Goal: Information Seeking & Learning: Find specific page/section

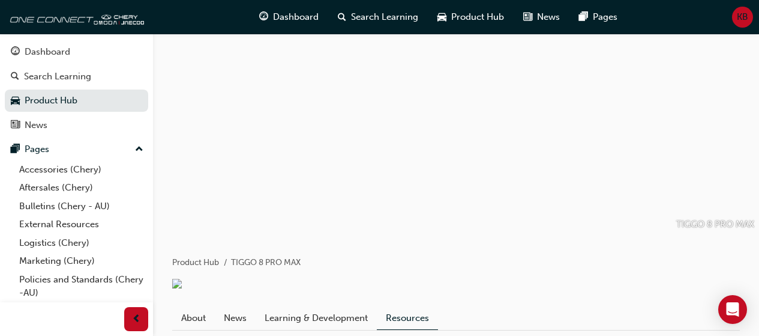
scroll to position [221, 0]
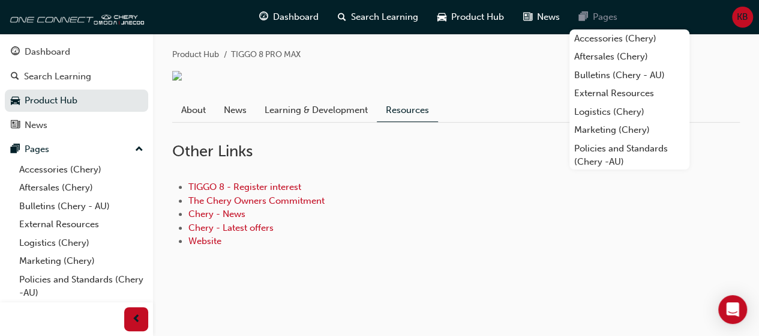
click at [595, 27] on div "Pages" at bounding box center [599, 17] width 58 height 25
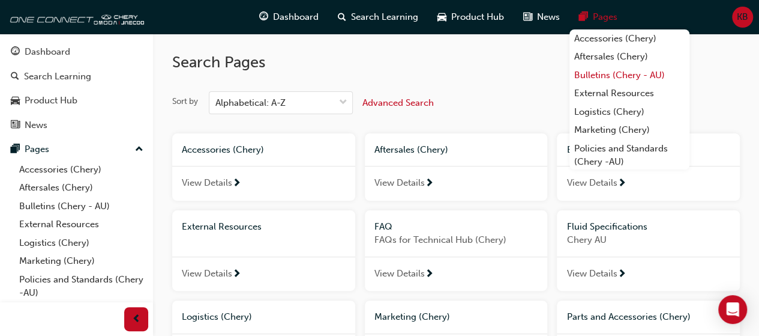
click at [602, 79] on link "Bulletins (Chery - AU)" at bounding box center [630, 75] width 120 height 19
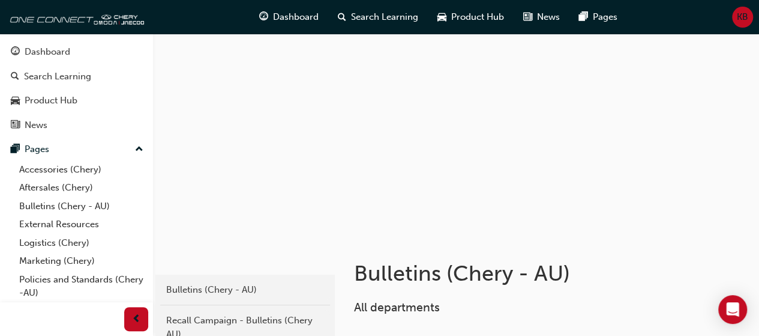
scroll to position [294, 0]
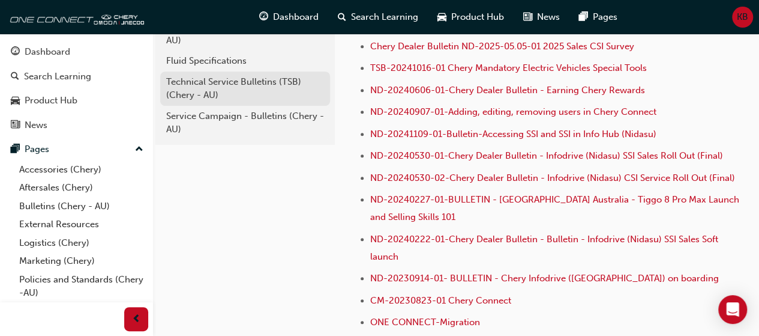
click at [227, 81] on div "Technical Service Bulletins (TSB) (Chery - AU)" at bounding box center [245, 88] width 158 height 27
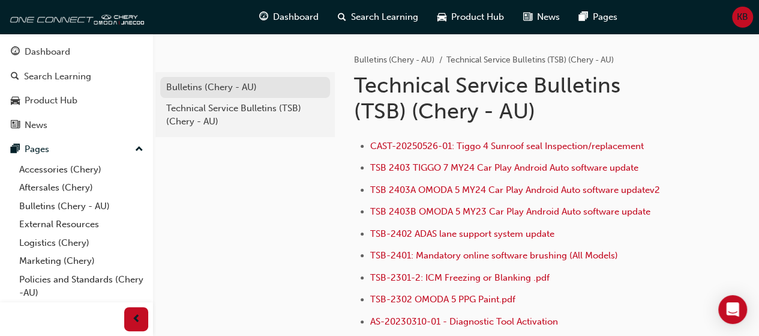
click at [253, 86] on div "Bulletins (Chery - AU)" at bounding box center [245, 87] width 158 height 14
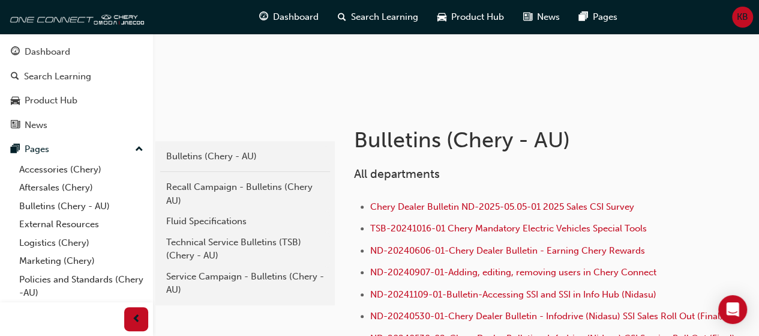
scroll to position [140, 0]
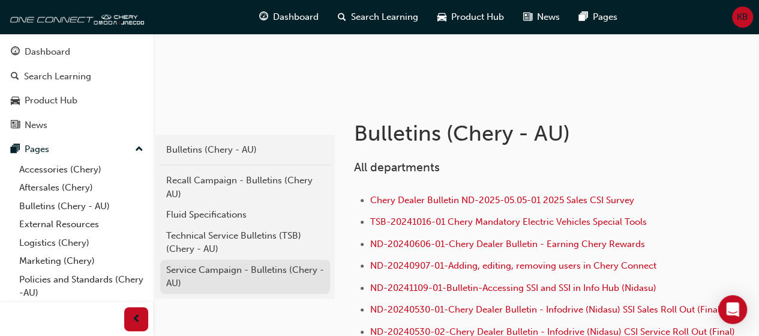
click at [262, 280] on div "Service Campaign - Bulletins (Chery - AU)" at bounding box center [245, 276] width 158 height 27
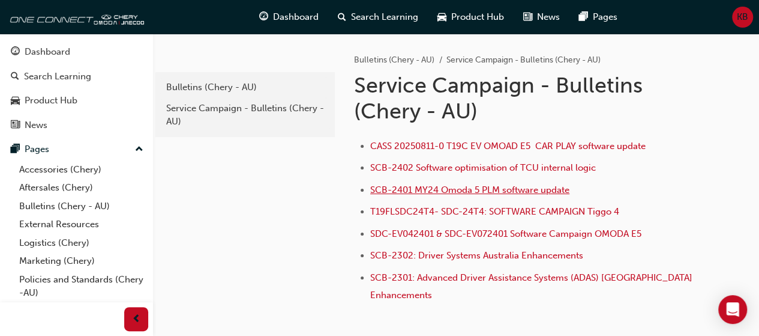
click at [561, 191] on span "SCB-2401 MY24 Omoda 5 PLM software update" at bounding box center [469, 189] width 199 height 11
